Goal: Transaction & Acquisition: Download file/media

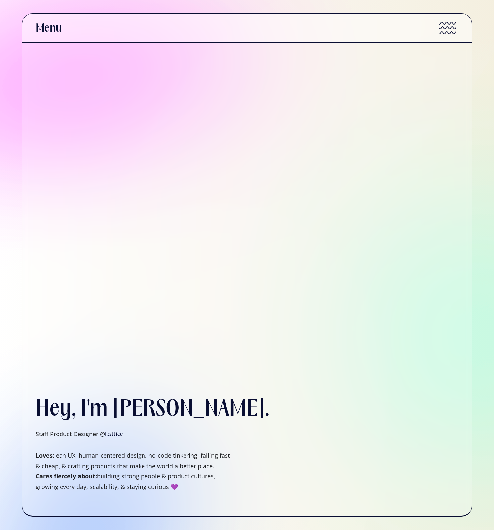
click at [440, 31] on div at bounding box center [447, 28] width 21 height 21
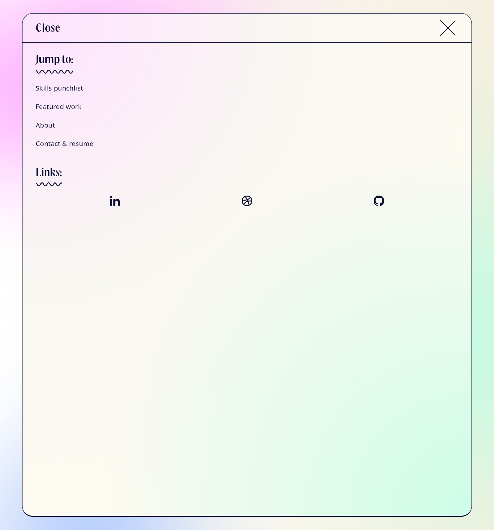
click at [51, 128] on h4 "About" at bounding box center [45, 125] width 19 height 9
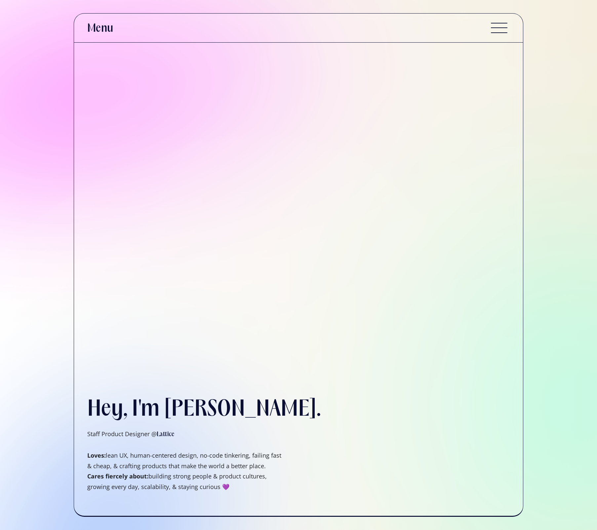
click at [258, 255] on div "Hey, I'm [PERSON_NAME]. Staff Product Designer @ Lattice ‍ Loves: lean UX, huma…" at bounding box center [298, 294] width 449 height 502
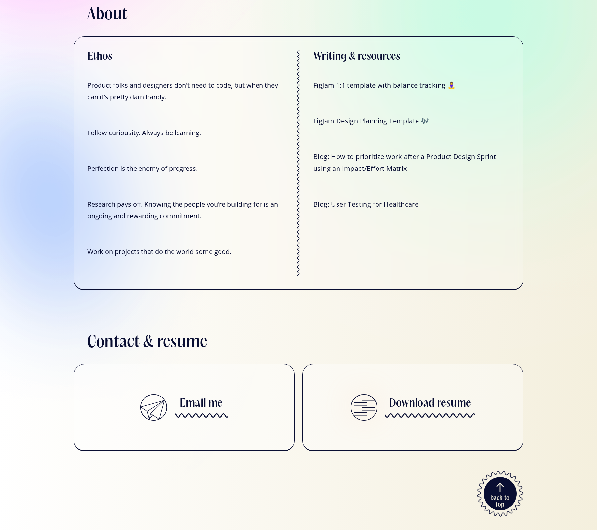
scroll to position [2363, 0]
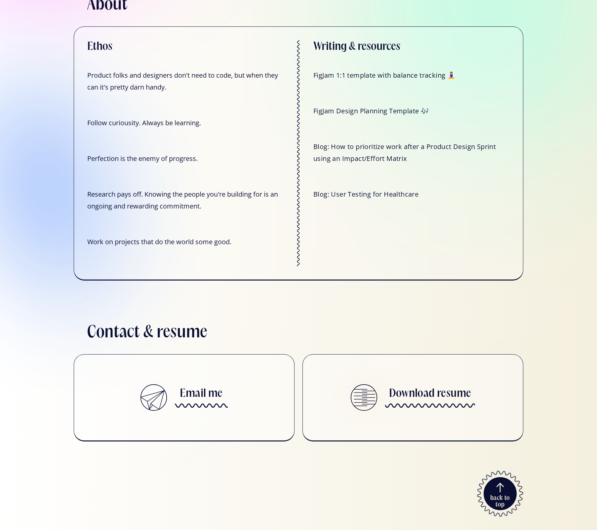
click at [384, 420] on div "Download resume" at bounding box center [413, 397] width 124 height 59
